Goal: Navigation & Orientation: Find specific page/section

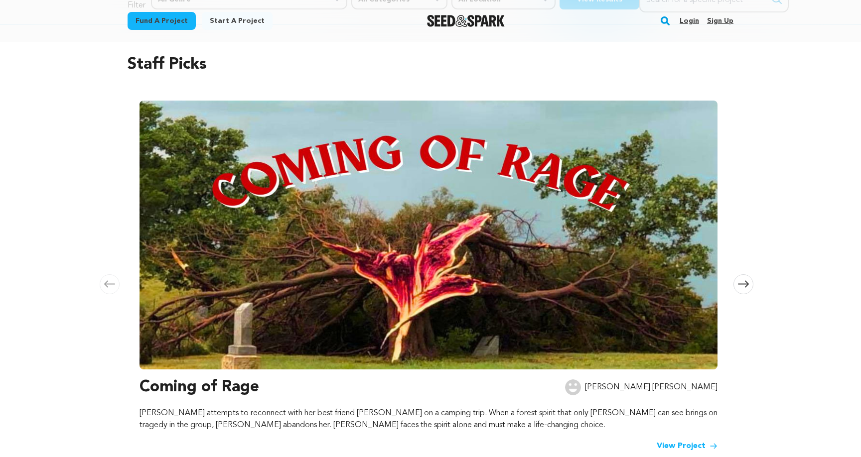
scroll to position [76, 0]
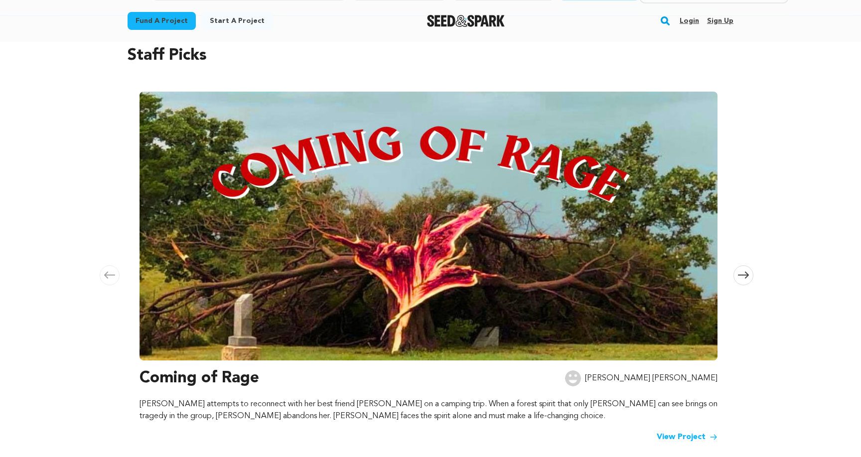
click at [675, 437] on link "View Project" at bounding box center [687, 437] width 61 height 12
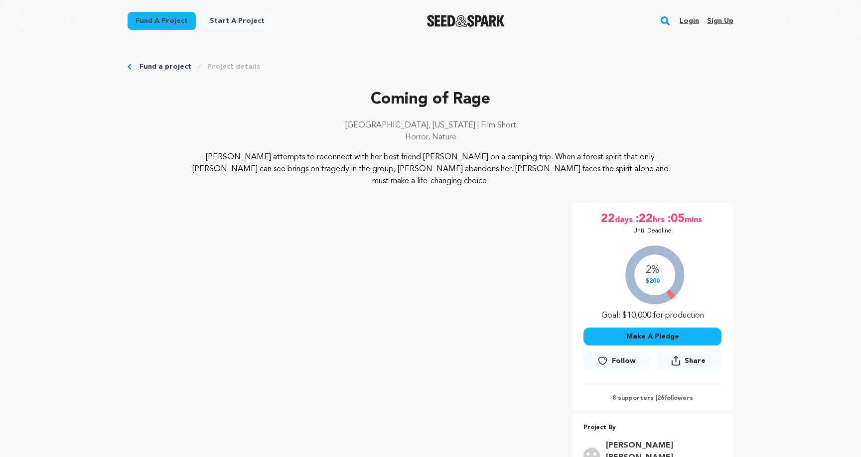
click at [694, 17] on link "Login" at bounding box center [688, 21] width 19 height 16
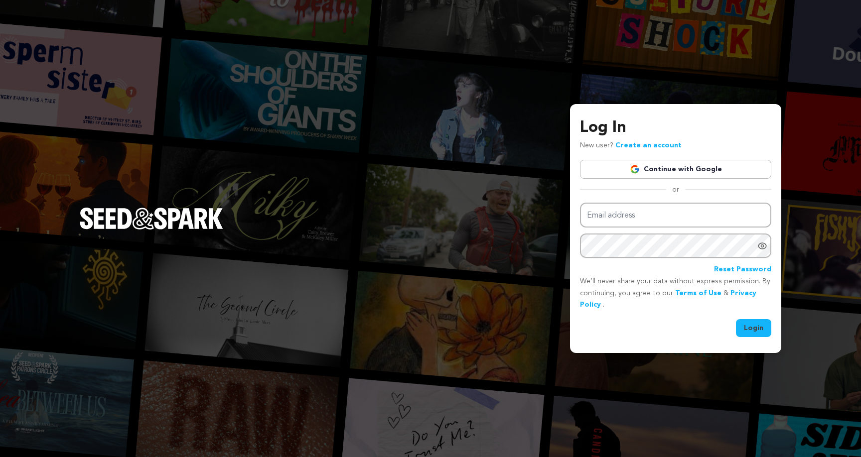
click at [670, 170] on link "Continue with Google" at bounding box center [675, 169] width 191 height 19
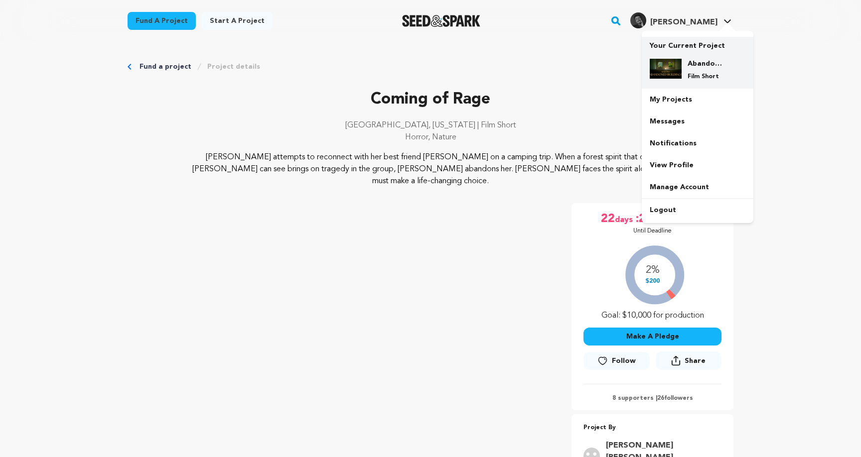
click at [699, 69] on div "Abandoned Buildings Film Short" at bounding box center [705, 70] width 48 height 22
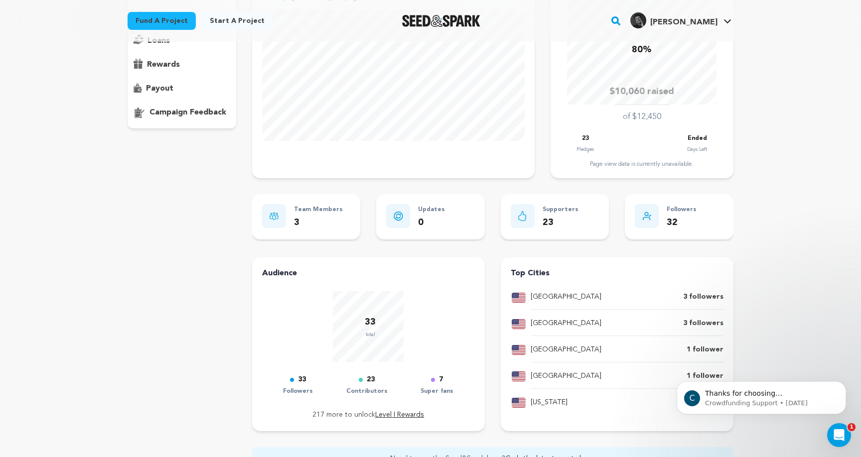
scroll to position [158, 0]
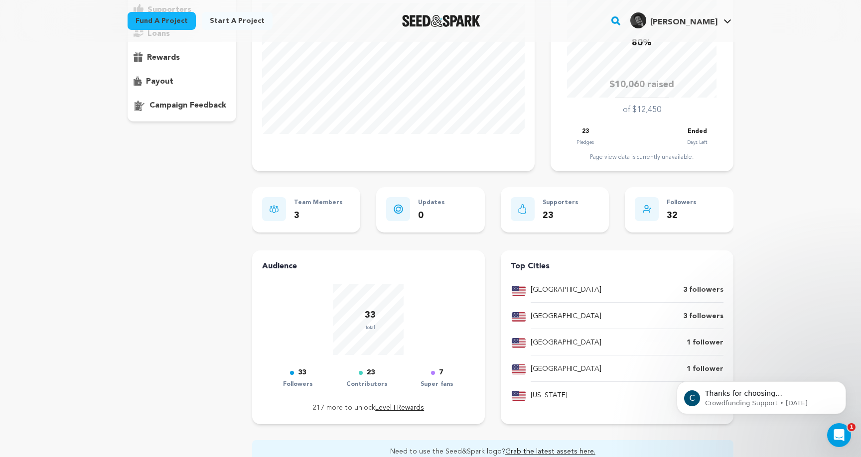
click at [190, 82] on div "payout" at bounding box center [182, 82] width 109 height 16
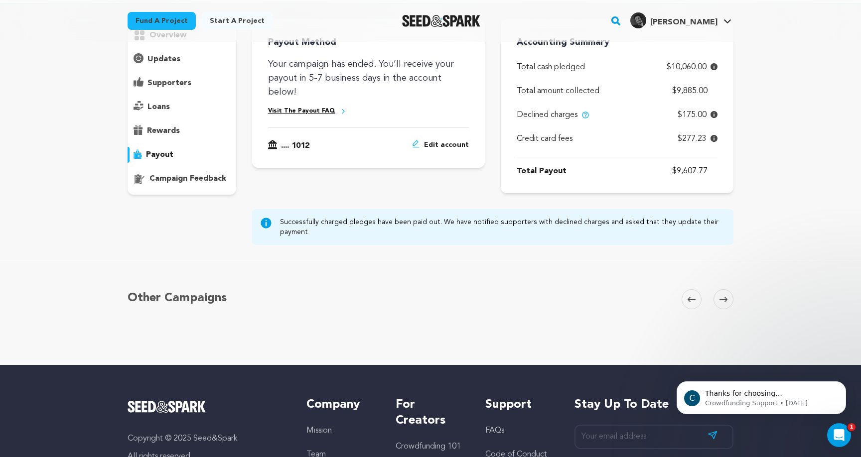
scroll to position [79, 0]
